Goal: Navigation & Orientation: Find specific page/section

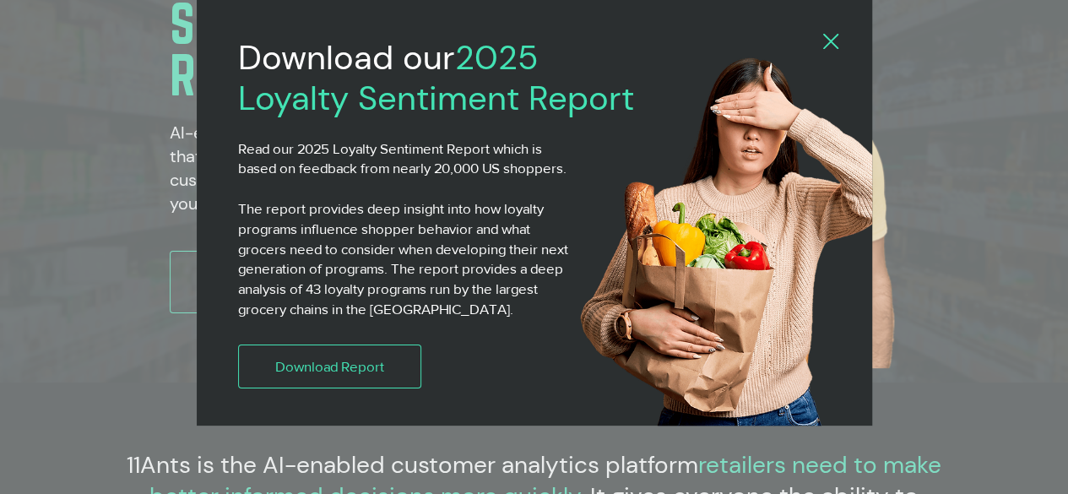
click at [1067, 41] on html "top of page Skip to Main Content Capabilities Basket Analysis Category Manageme…" at bounding box center [534, 247] width 1068 height 494
click at [835, 39] on icon "Back to site" at bounding box center [830, 41] width 15 height 15
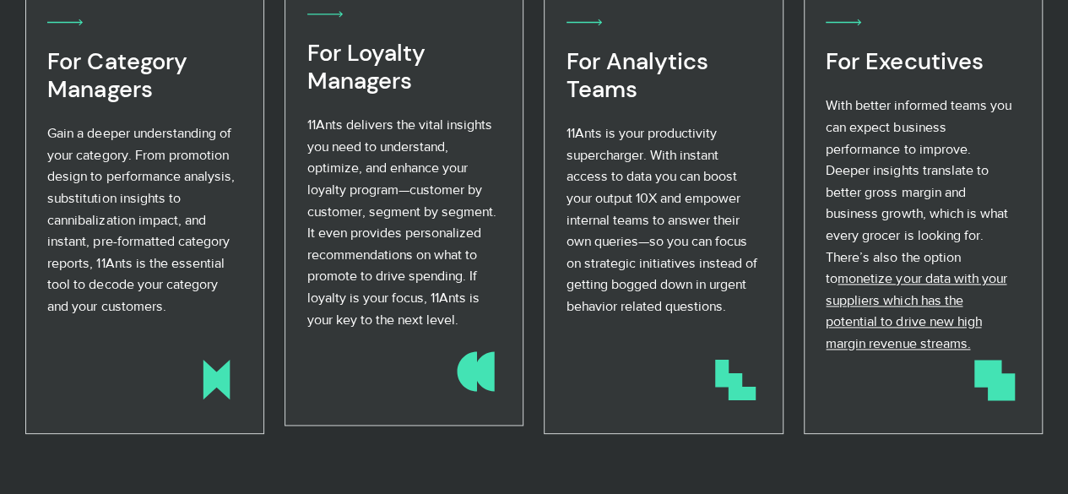
scroll to position [1008, 0]
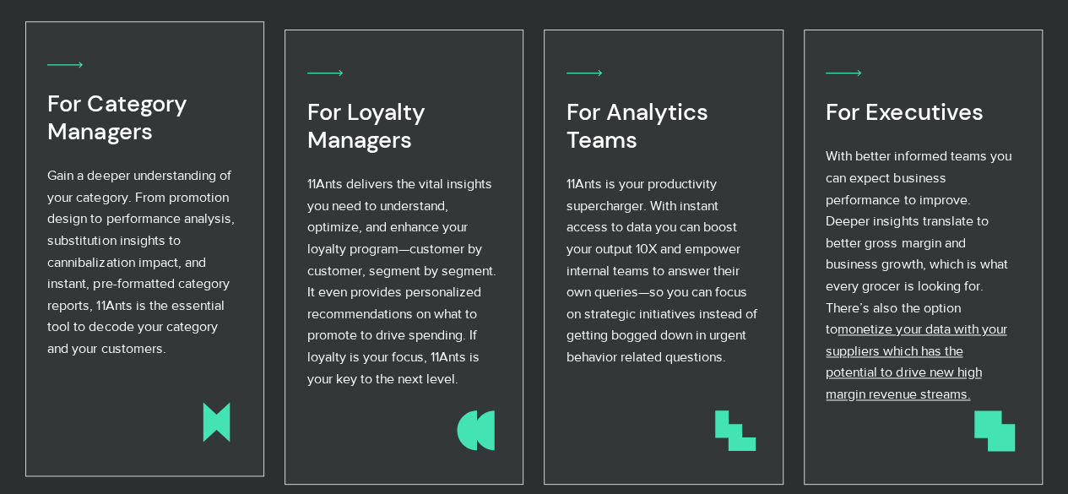
drag, startPoint x: 415, startPoint y: 236, endPoint x: 83, endPoint y: 246, distance: 332.0
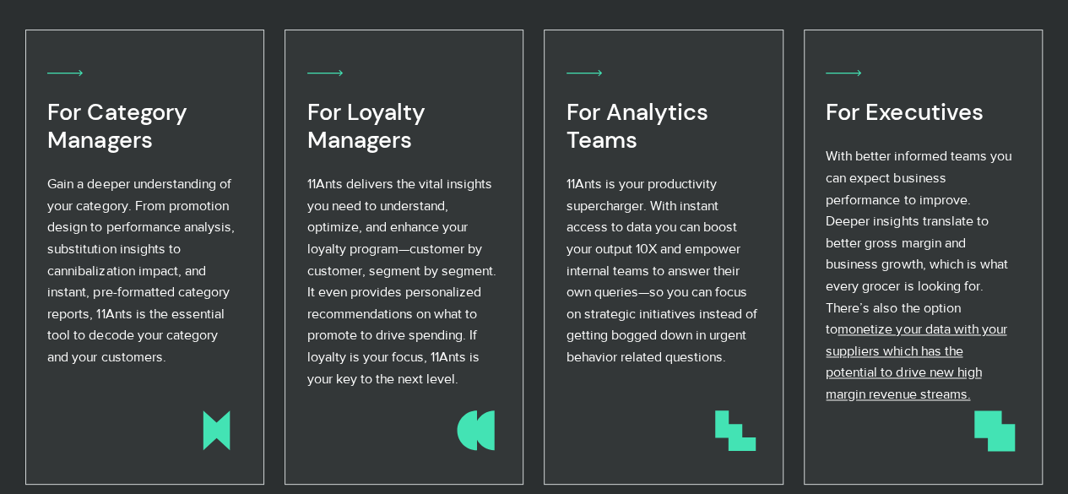
drag, startPoint x: 83, startPoint y: 246, endPoint x: 868, endPoint y: 14, distance: 818.9
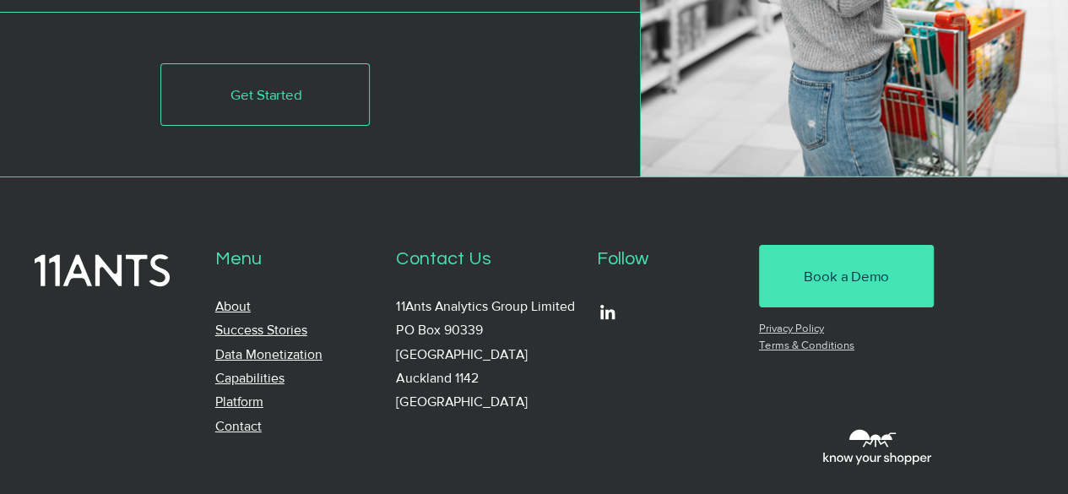
scroll to position [6103, 0]
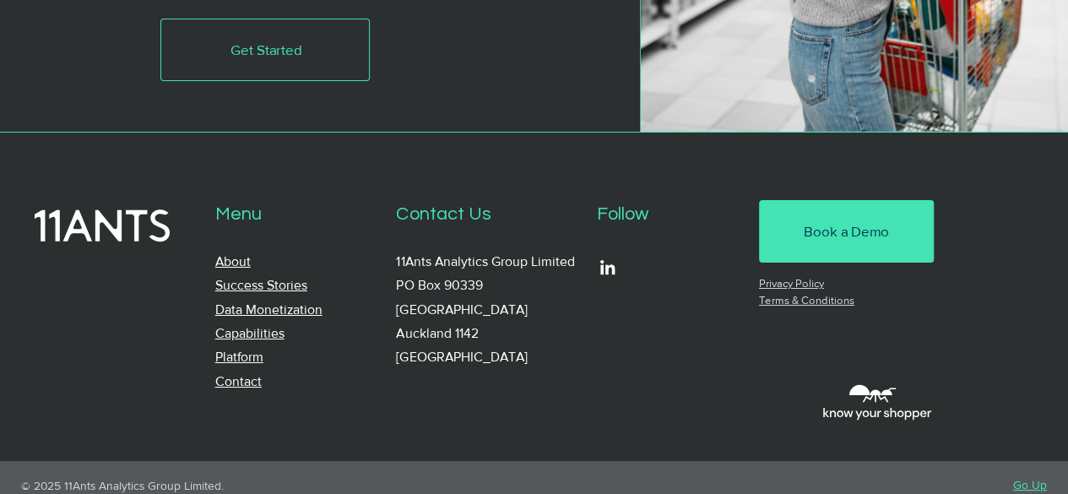
click at [231, 374] on link "Contact" at bounding box center [238, 381] width 46 height 14
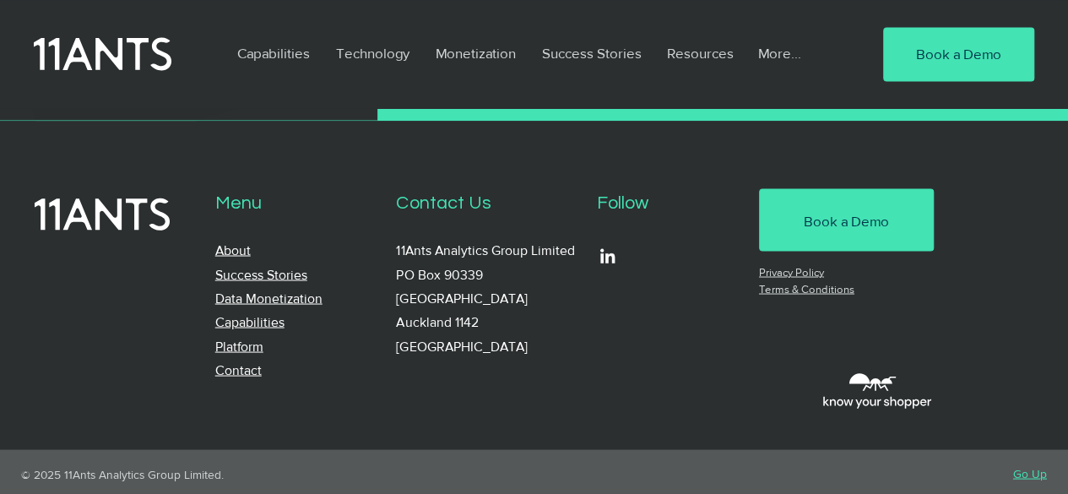
scroll to position [1453, 0]
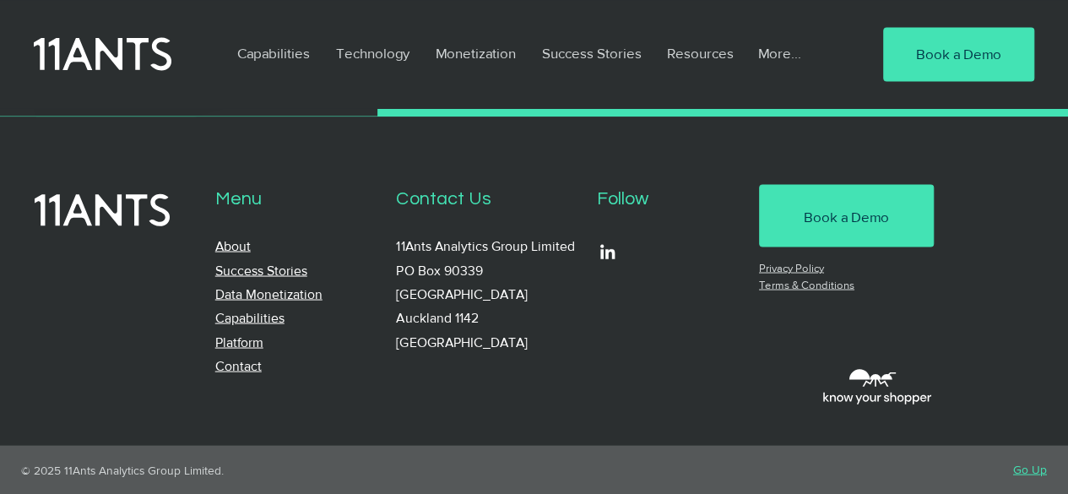
click at [235, 247] on link "About" at bounding box center [232, 245] width 35 height 14
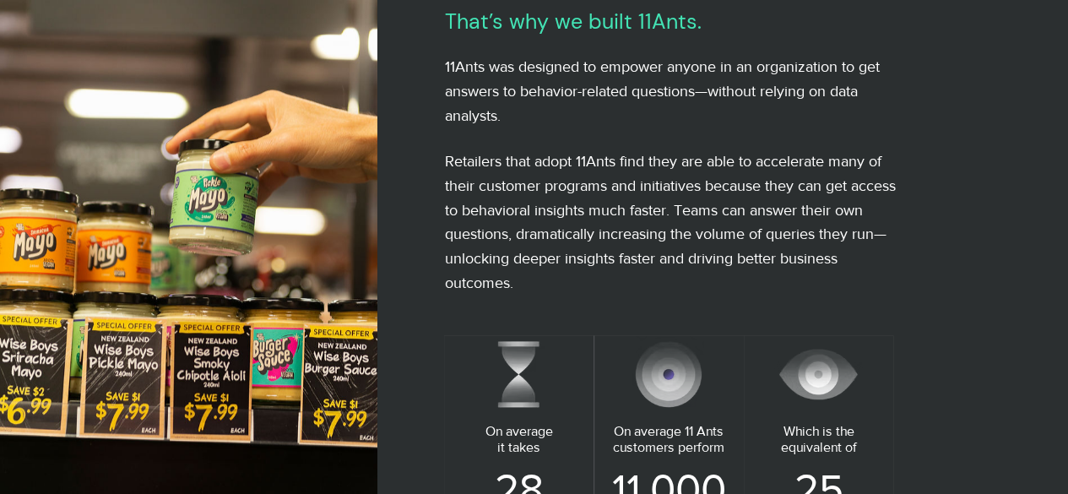
scroll to position [1098, 0]
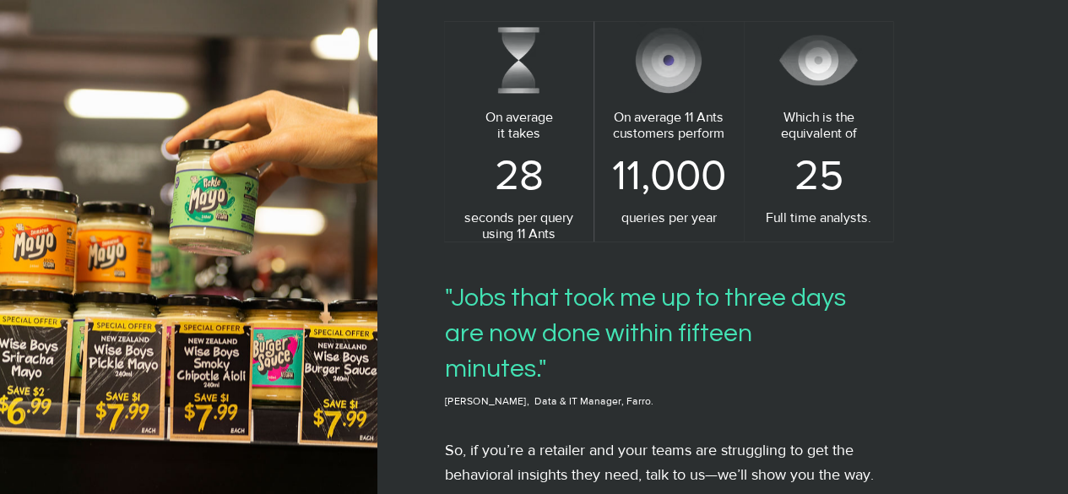
drag, startPoint x: 481, startPoint y: 217, endPoint x: 562, endPoint y: 232, distance: 82.5
click at [562, 232] on h3 "seconds per query using 11 Ants" at bounding box center [518, 225] width 141 height 32
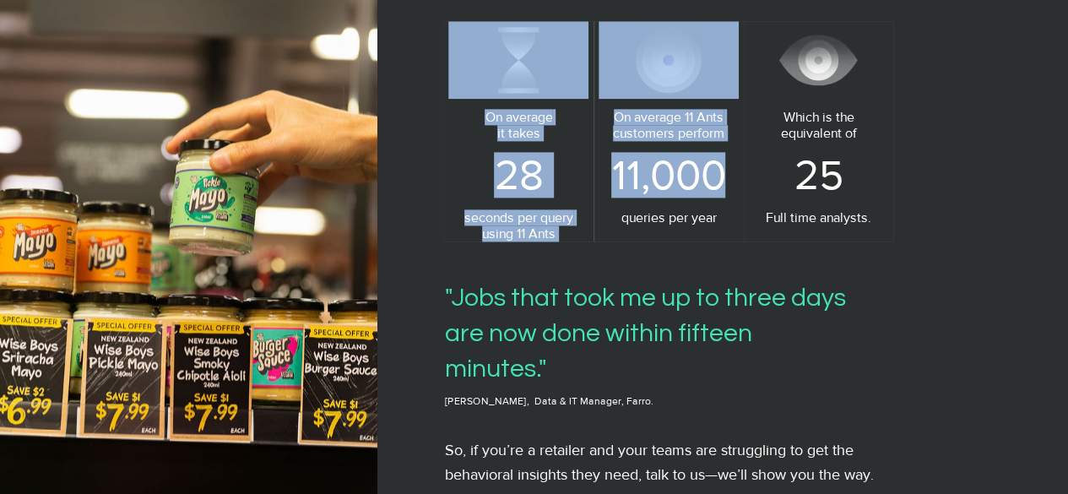
drag, startPoint x: 630, startPoint y: 220, endPoint x: 900, endPoint y: 209, distance: 270.5
click at [900, 209] on div "Empowering teams with the shopper behavior insights they need to make better de…" at bounding box center [666, 15] width 578 height 1668
click at [900, 209] on div at bounding box center [666, 15] width 578 height 1668
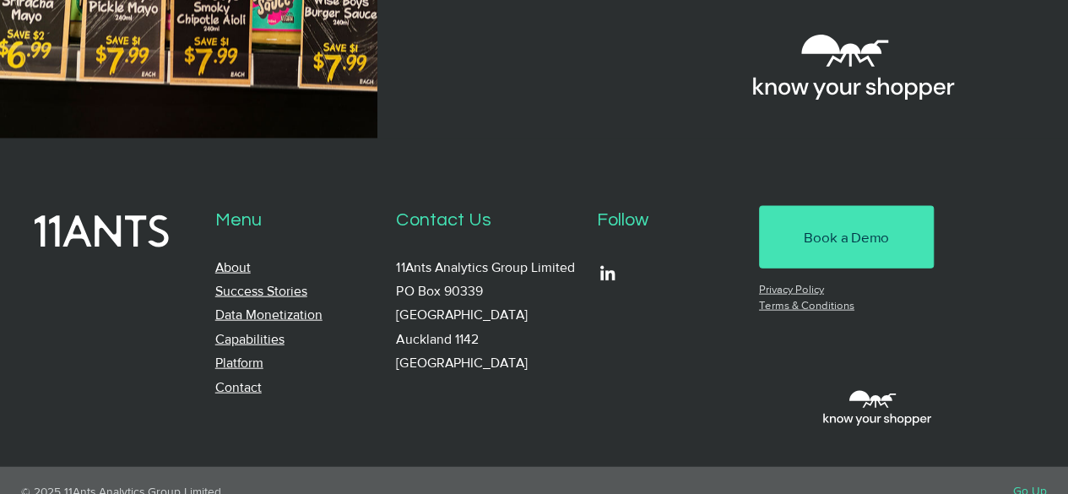
scroll to position [1791, 0]
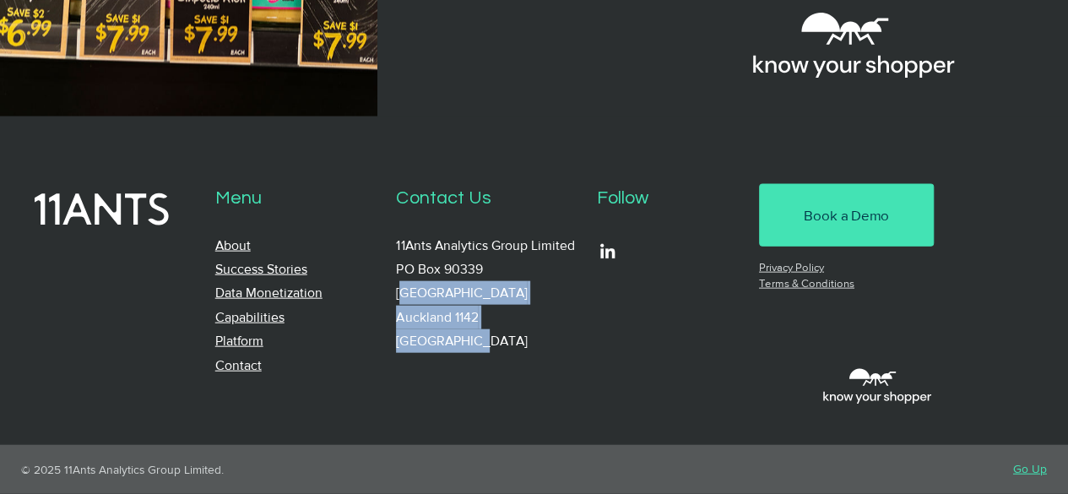
drag, startPoint x: 397, startPoint y: 298, endPoint x: 483, endPoint y: 340, distance: 95.9
click at [483, 340] on p "11Ants Analytics Group Limited PO Box 90339 Victoria Street West Auckland 1142 …" at bounding box center [488, 294] width 185 height 120
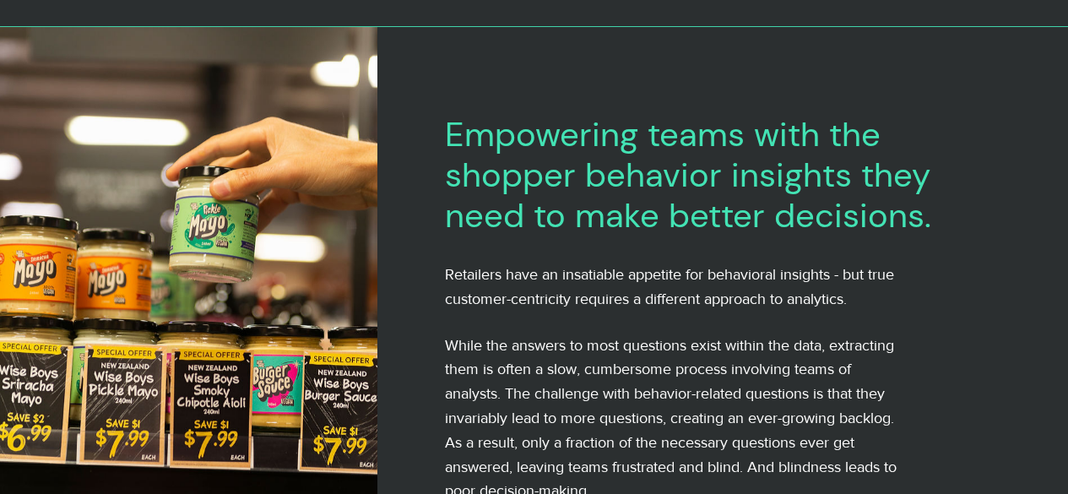
scroll to position [253, 0]
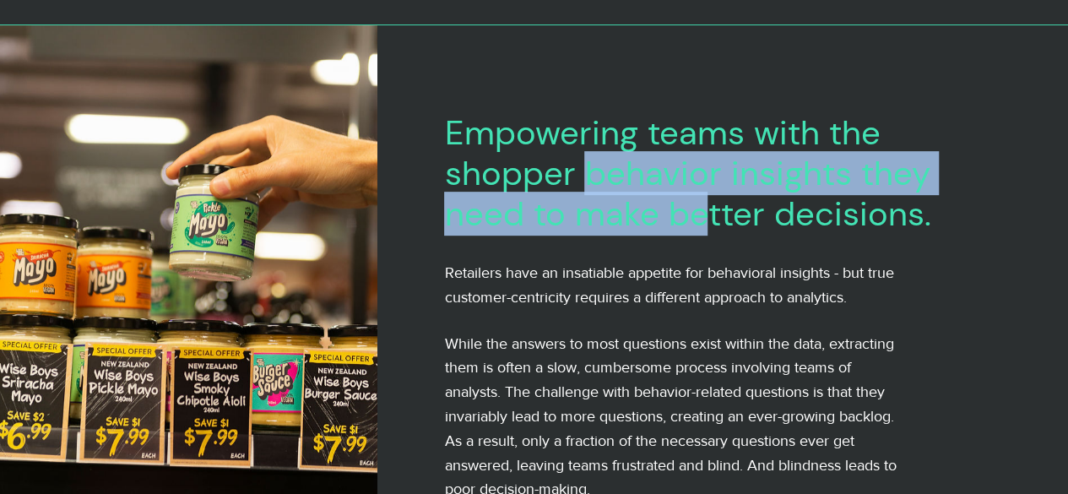
drag, startPoint x: 616, startPoint y: 198, endPoint x: 701, endPoint y: 228, distance: 90.3
click at [701, 228] on span "Empowering teams with the shopper behavior insights they need to make better de…" at bounding box center [687, 173] width 486 height 125
